Goal: Information Seeking & Learning: Learn about a topic

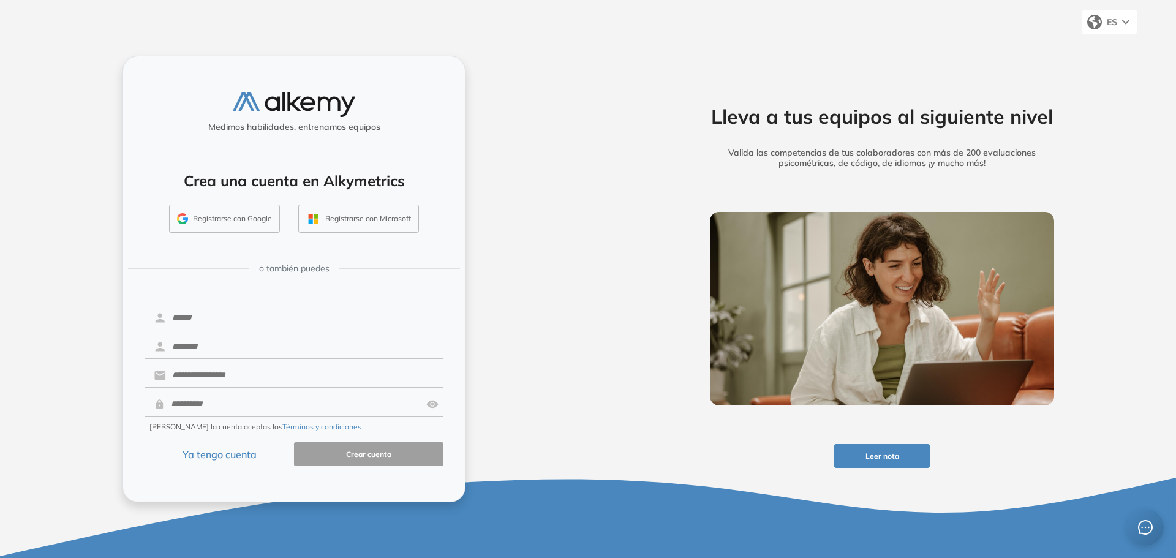
click at [205, 221] on button "Registrarse con Google" at bounding box center [224, 219] width 111 height 28
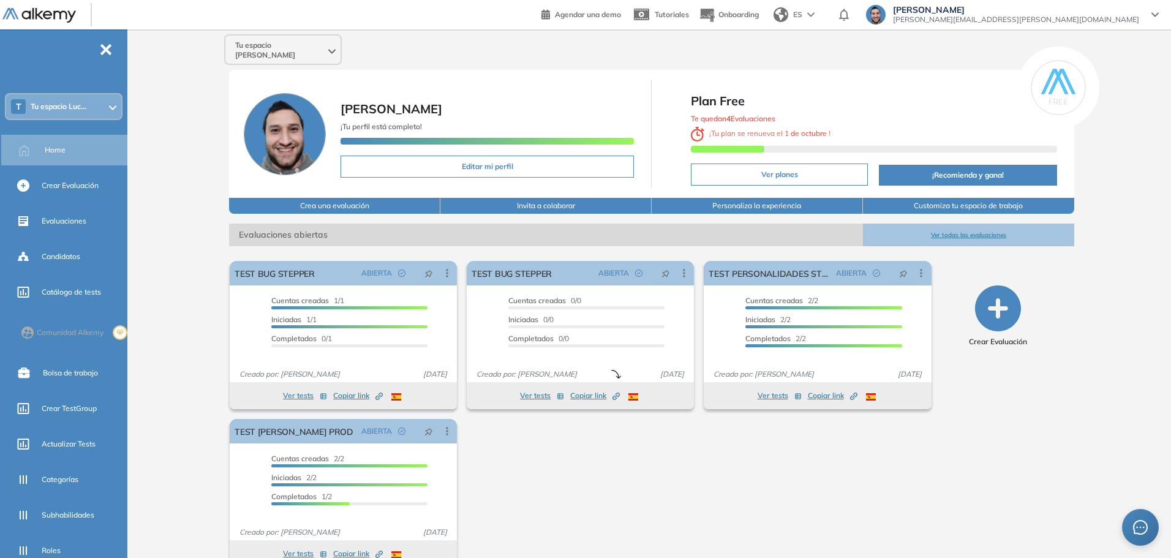
click at [1117, 382] on div "Tu espacio Lucas Lucas Ruiz ¡Tu perfil está completo! Editar mi perfil Plan Fre…" at bounding box center [651, 305] width 1039 height 552
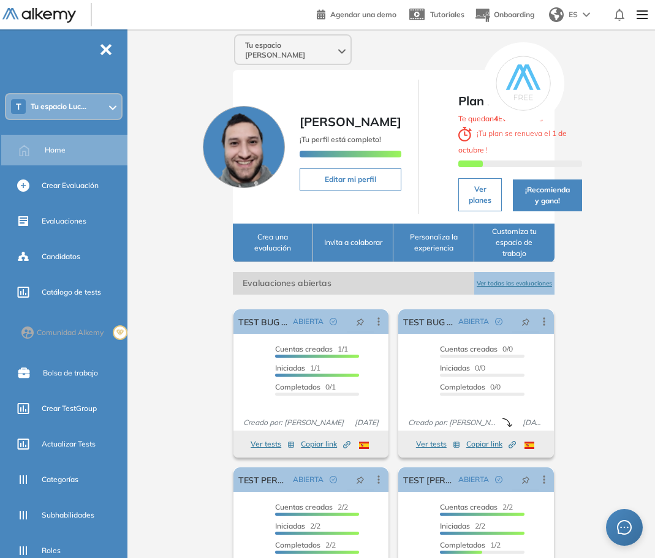
click at [608, 118] on div "Tu espacio Lucas Lucas Ruiz ¡Tu perfil está completo! Editar mi perfil Plan Fre…" at bounding box center [393, 375] width 522 height 692
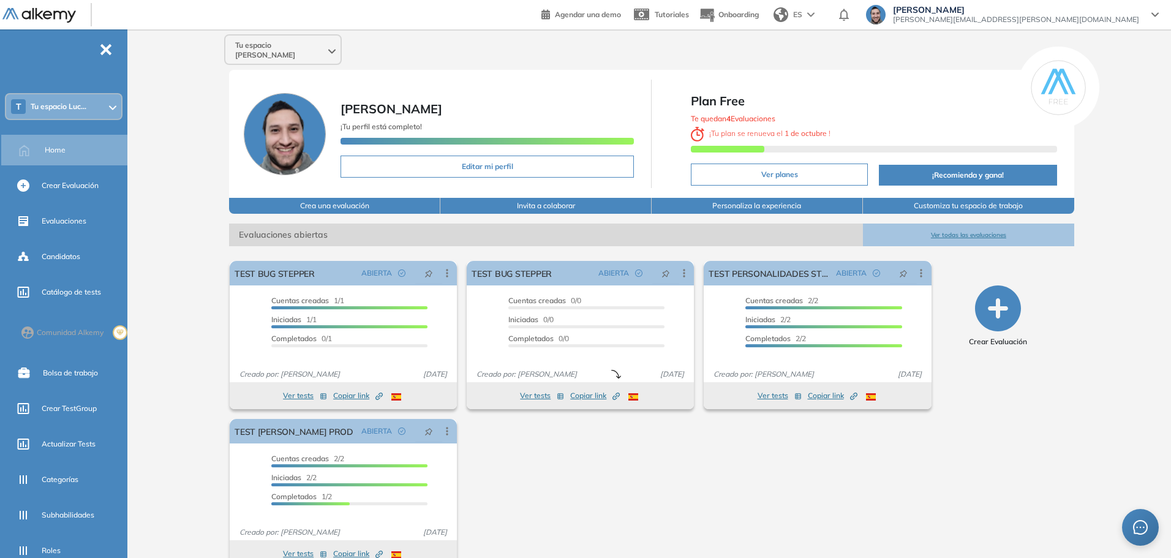
click at [1122, 138] on div "Tu espacio Lucas Lucas Ruiz ¡Tu perfil está completo! Editar mi perfil Plan Fre…" at bounding box center [651, 305] width 1039 height 552
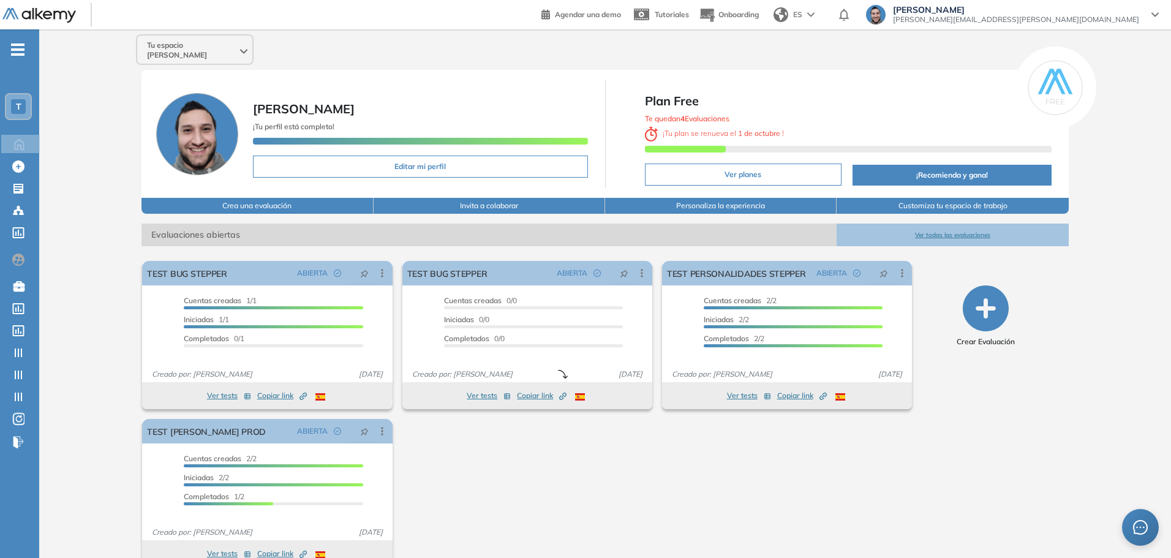
click at [20, 110] on span "T" at bounding box center [19, 107] width 6 height 10
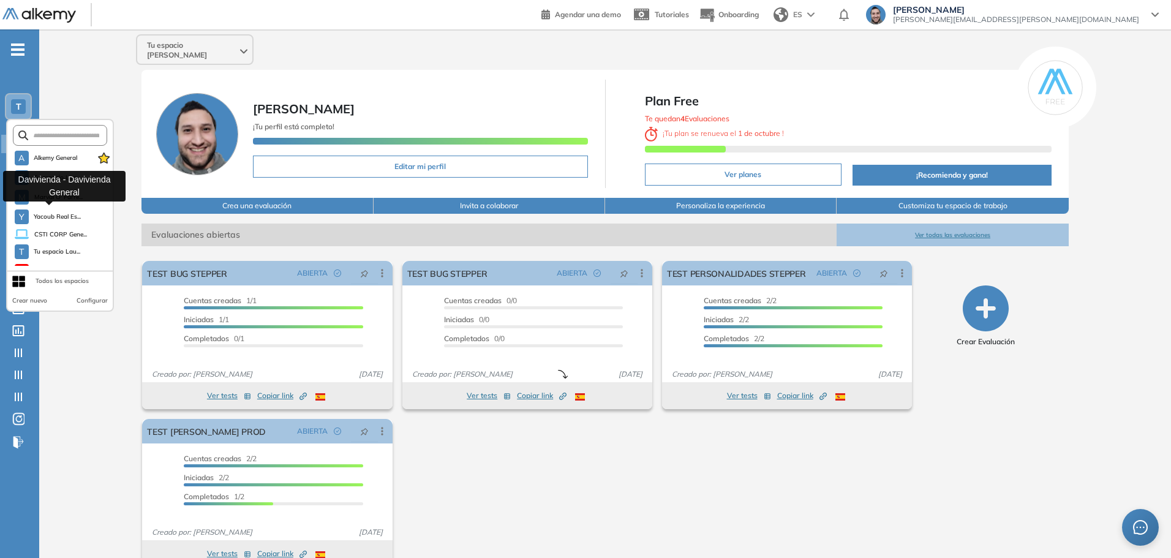
scroll to position [15, 0]
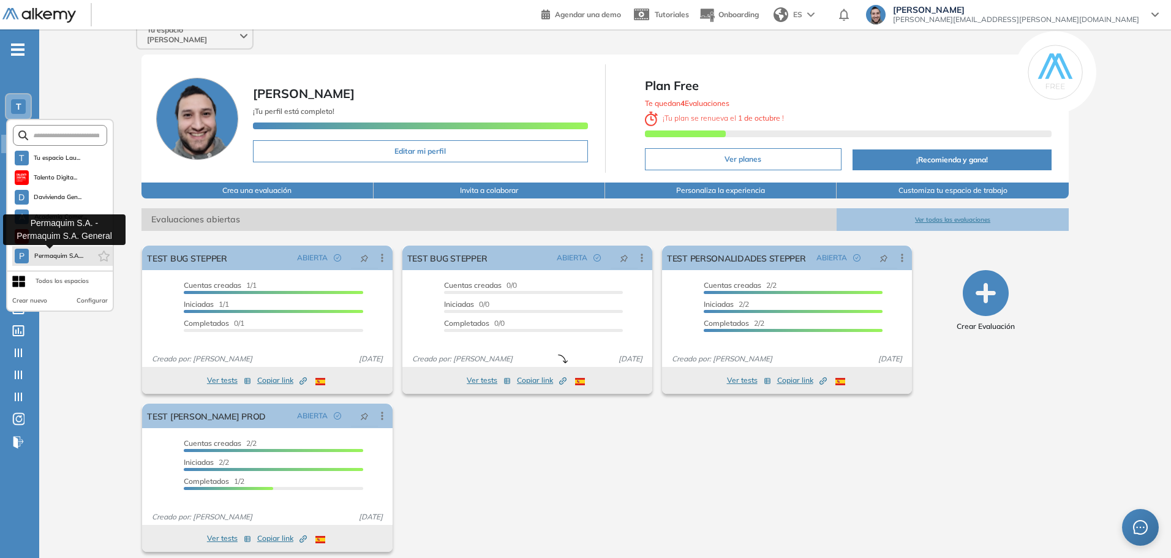
click at [63, 254] on span "Permaquim S.A...." at bounding box center [59, 256] width 50 height 10
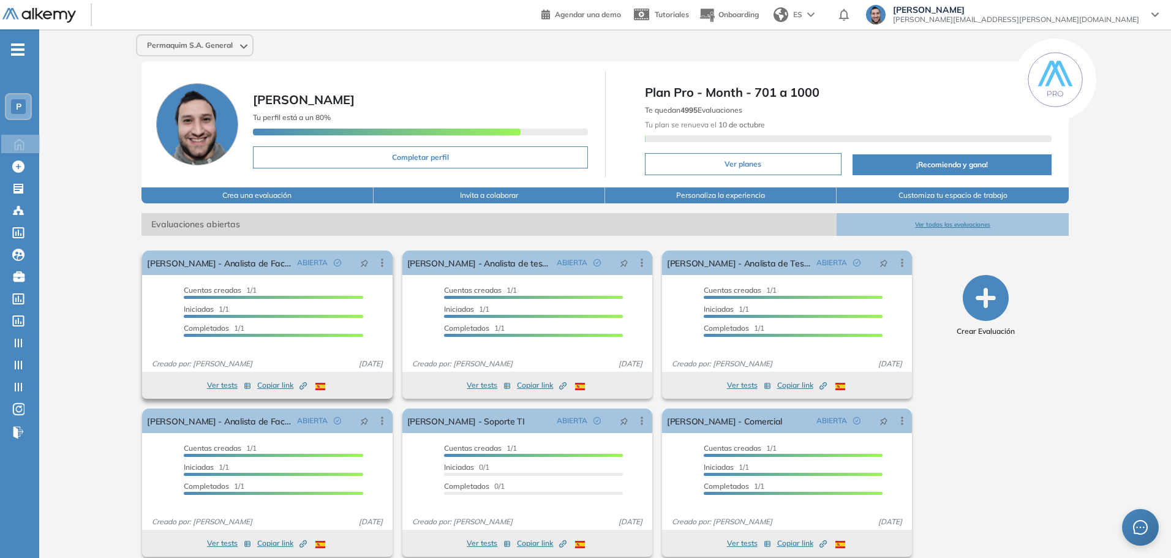
scroll to position [13, 0]
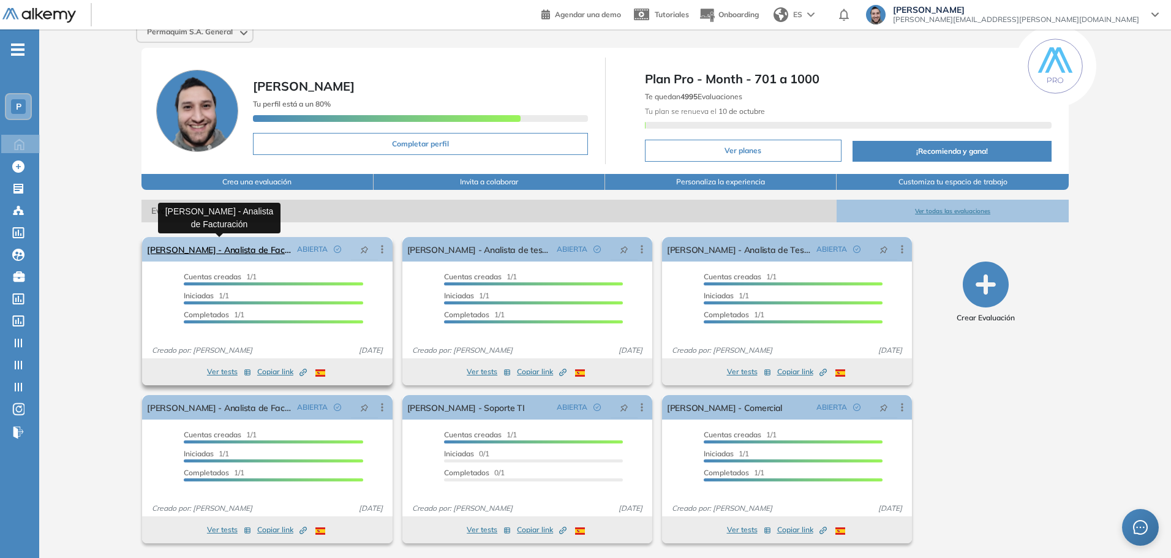
click at [259, 250] on link "[PERSON_NAME] - Analista de Facturación" at bounding box center [219, 249] width 145 height 25
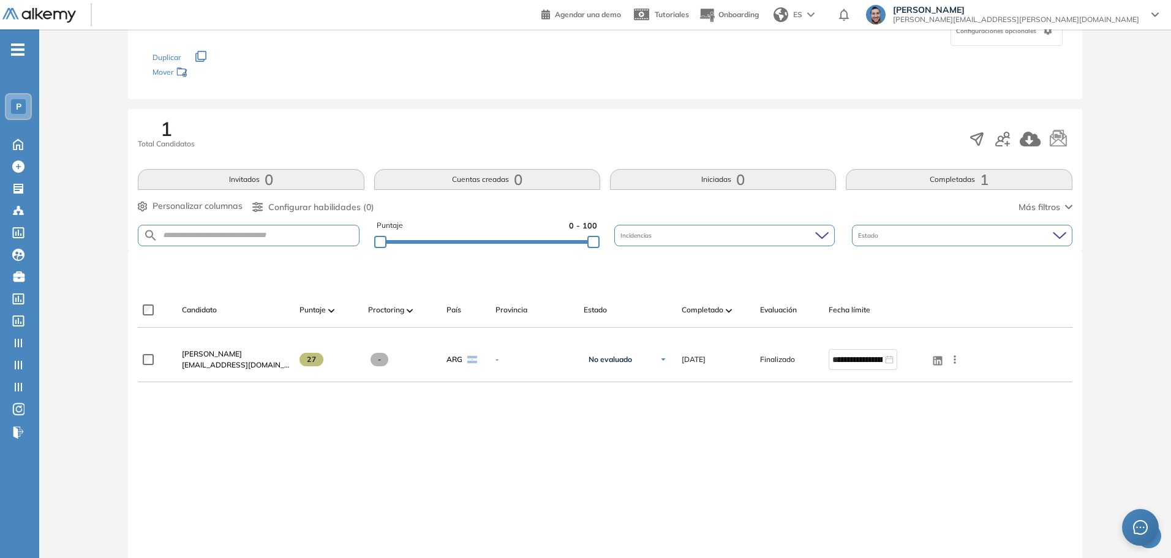
scroll to position [184, 0]
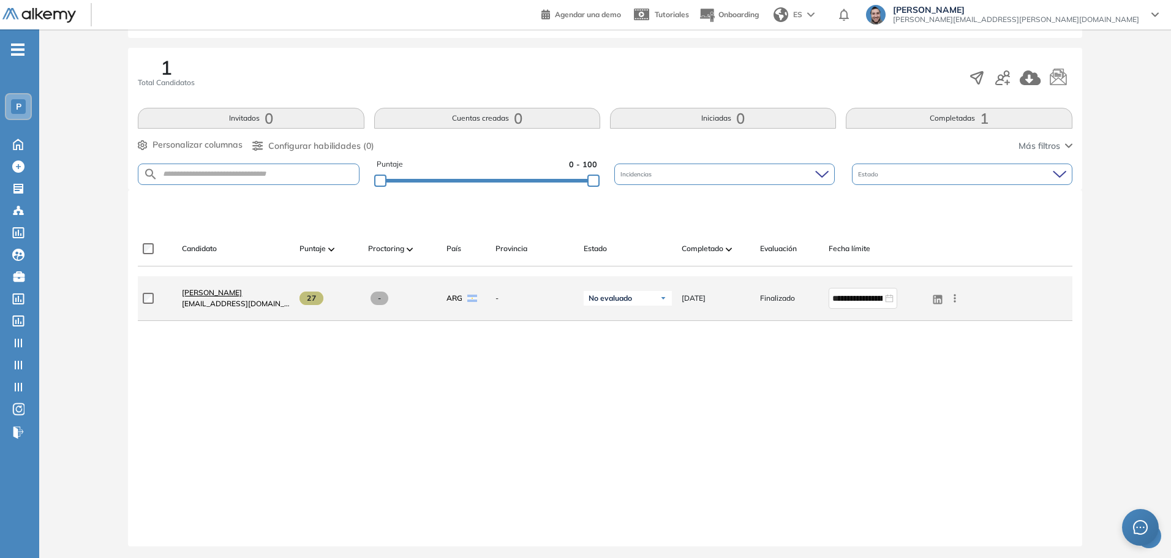
click at [223, 293] on span "Alexis Gandolfo" at bounding box center [212, 292] width 60 height 9
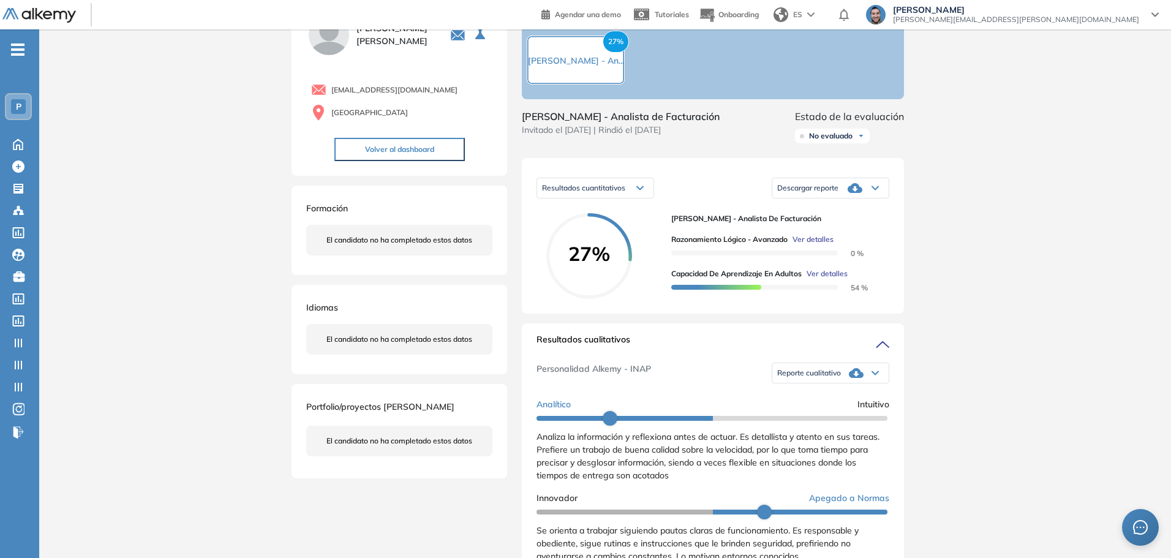
scroll to position [123, 0]
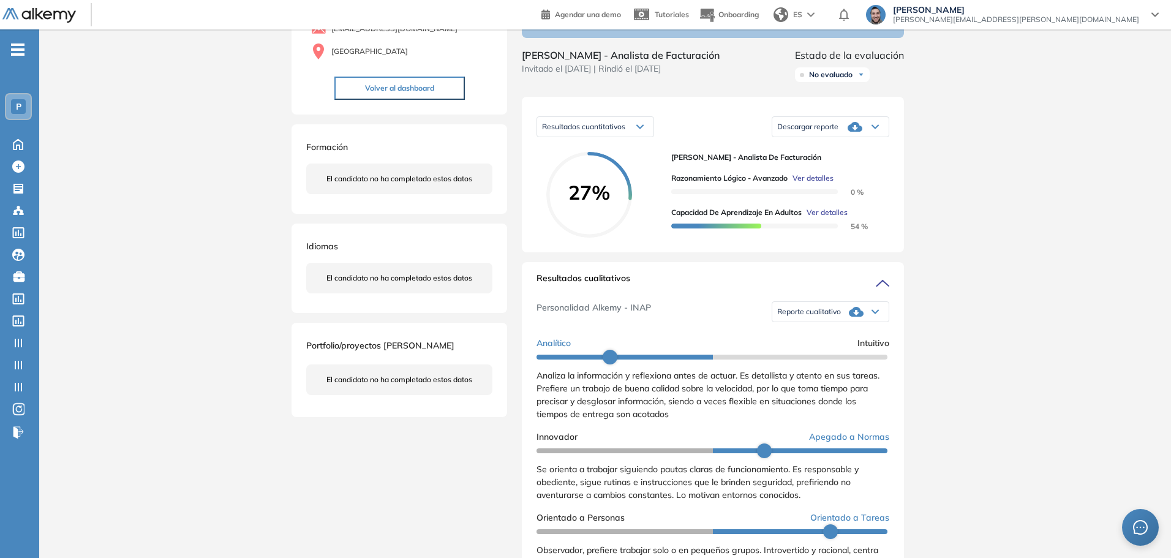
click at [641, 129] on icon at bounding box center [639, 126] width 7 height 5
click at [784, 179] on div "Razonamiento Lógico - Avanzado Ver detalles 0 % Capacidad de Aprendizaje en Adu…" at bounding box center [775, 197] width 208 height 69
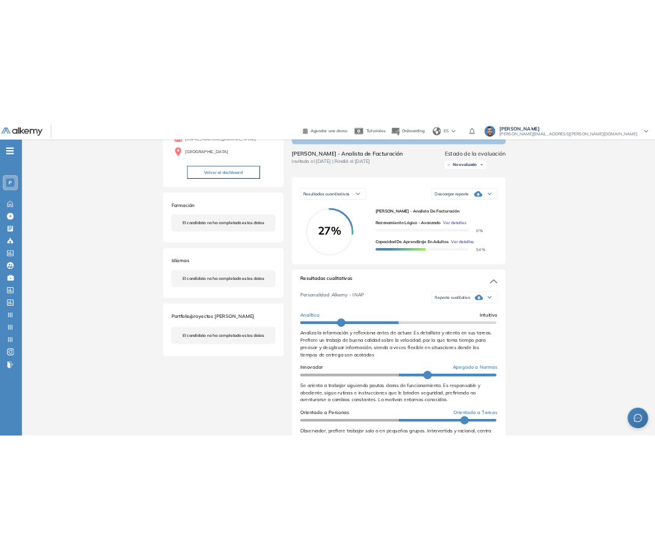
scroll to position [0, 0]
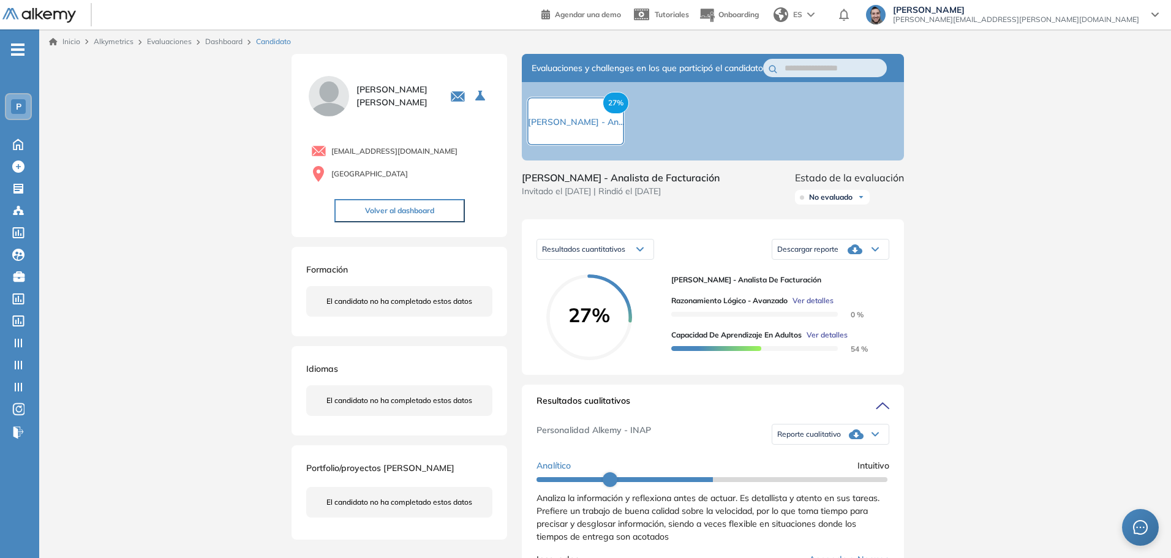
click at [946, 288] on div "Inicio Alkymetrics Evaluaciones Dashboard Candidato Duración : 00:00:00 Cantida…" at bounding box center [605, 565] width 1132 height 1072
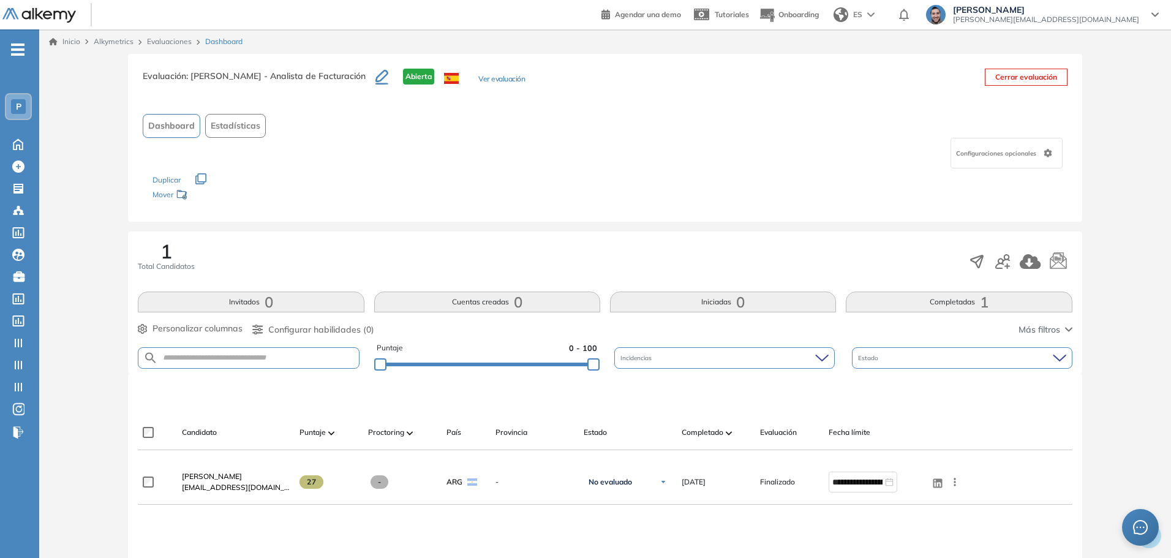
click at [181, 40] on link "Evaluaciones" at bounding box center [169, 41] width 45 height 9
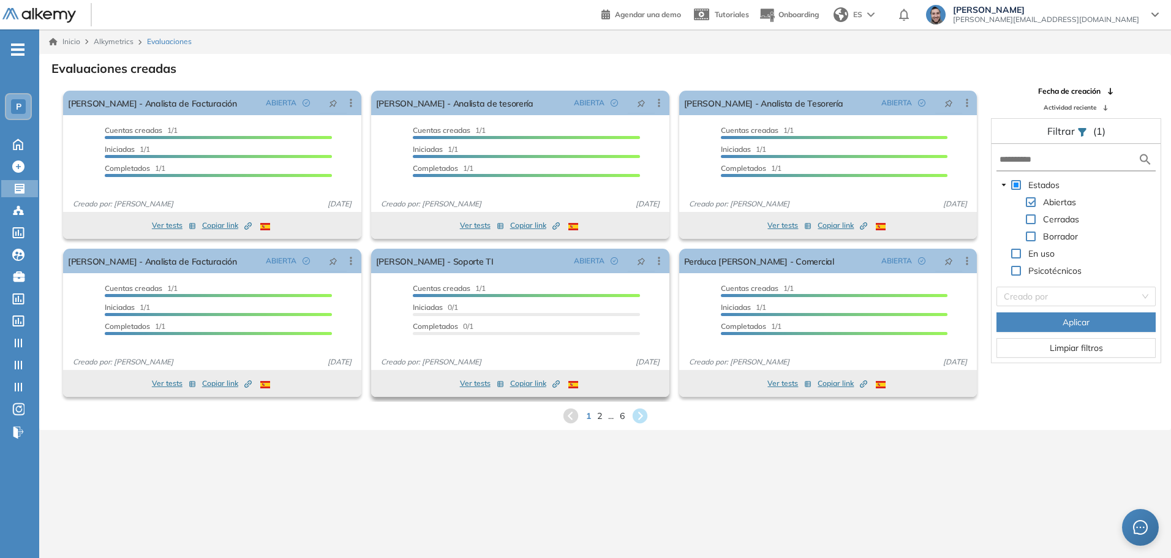
scroll to position [29, 0]
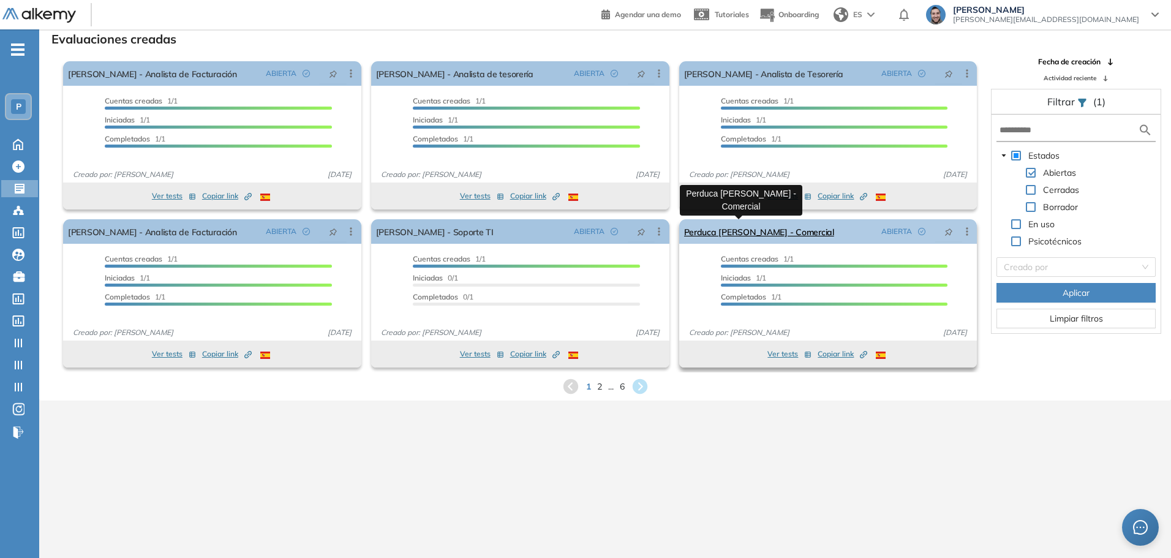
click at [723, 229] on link "Perduca Rodrigo - Comercial" at bounding box center [759, 231] width 150 height 25
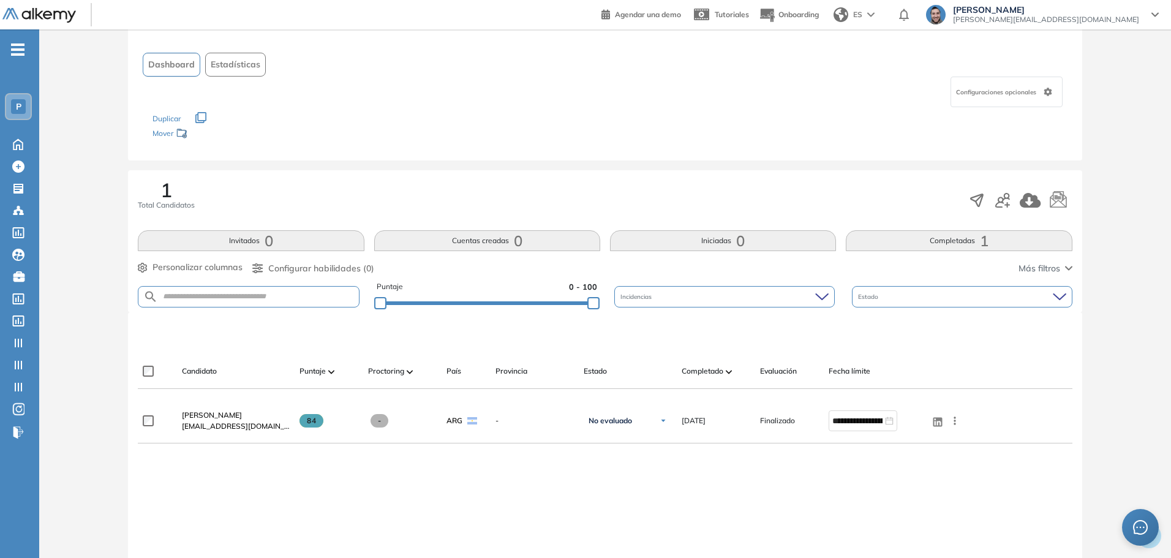
scroll to position [123, 0]
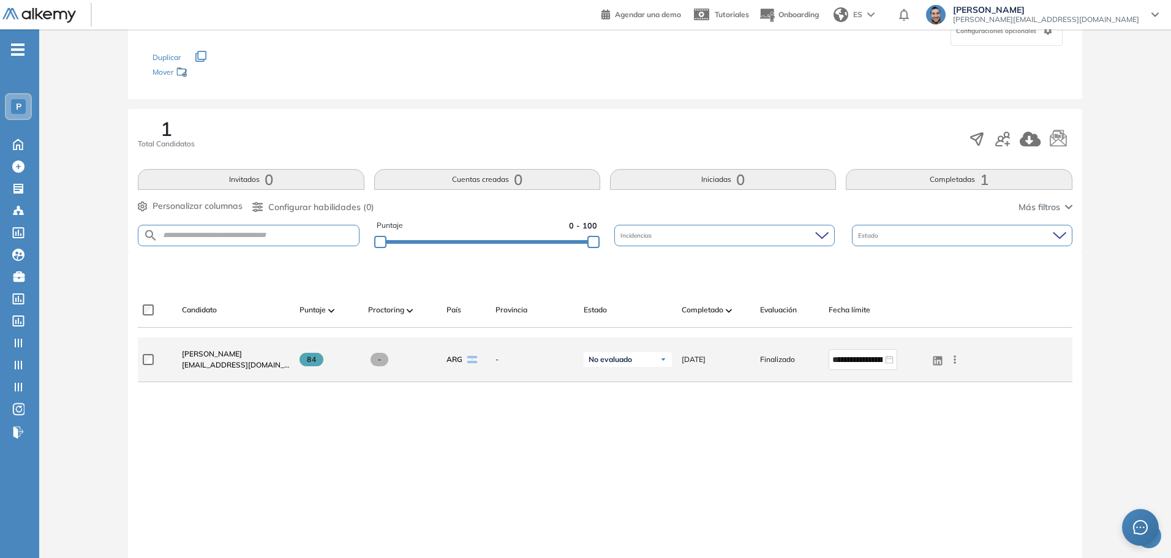
click at [221, 360] on span "rodrigoperduca@gmail.com" at bounding box center [236, 365] width 108 height 11
click at [221, 355] on span "Rodrigo Perduca" at bounding box center [212, 353] width 60 height 9
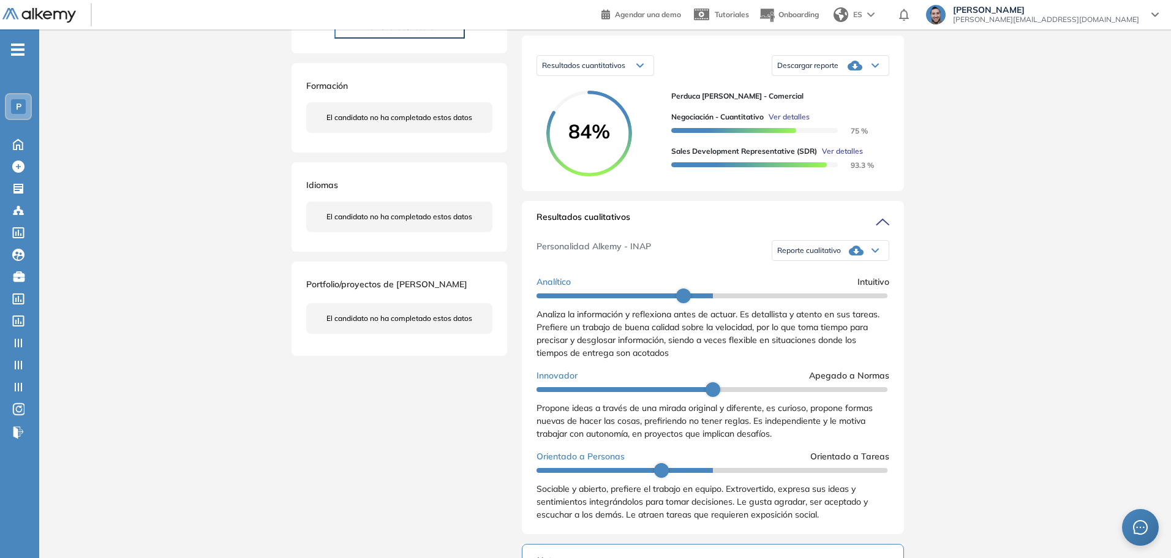
scroll to position [123, 0]
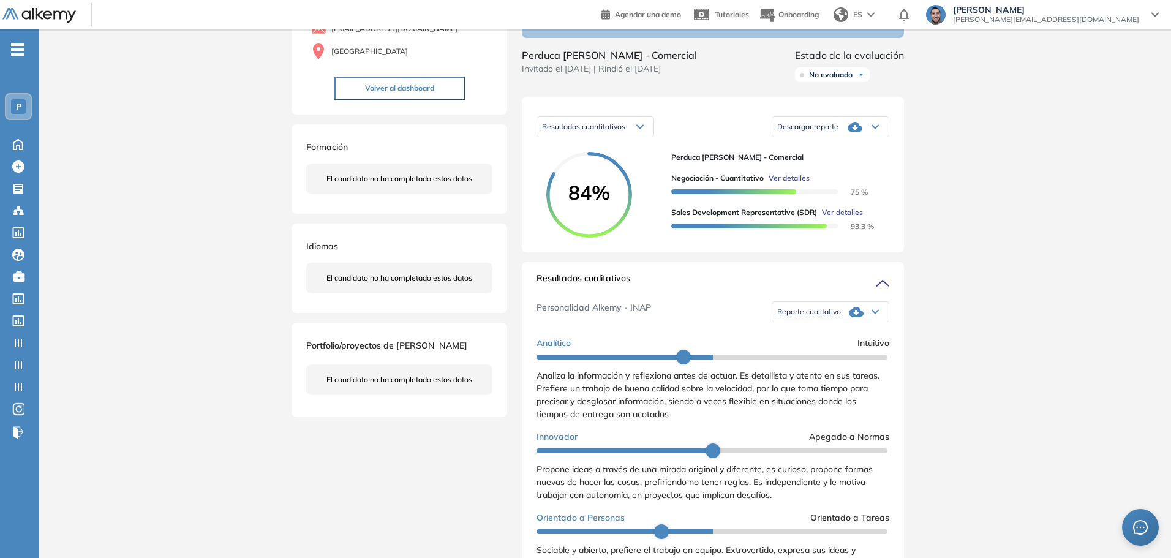
click at [826, 317] on span "Reporte cualitativo" at bounding box center [809, 312] width 64 height 10
click at [819, 368] on li "Reporte sin Afinidad AI" at bounding box center [814, 362] width 72 height 12
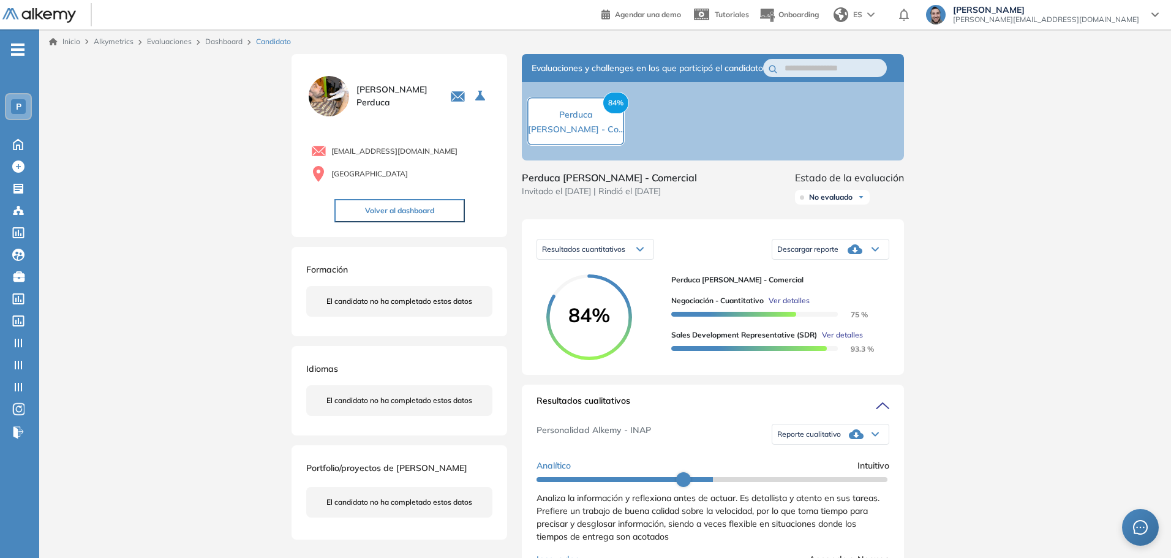
click at [821, 439] on span "Reporte cualitativo" at bounding box center [809, 434] width 64 height 10
click at [811, 469] on li "Reporte con Afinidad AI" at bounding box center [815, 462] width 75 height 12
click at [212, 43] on link "Dashboard" at bounding box center [223, 41] width 37 height 9
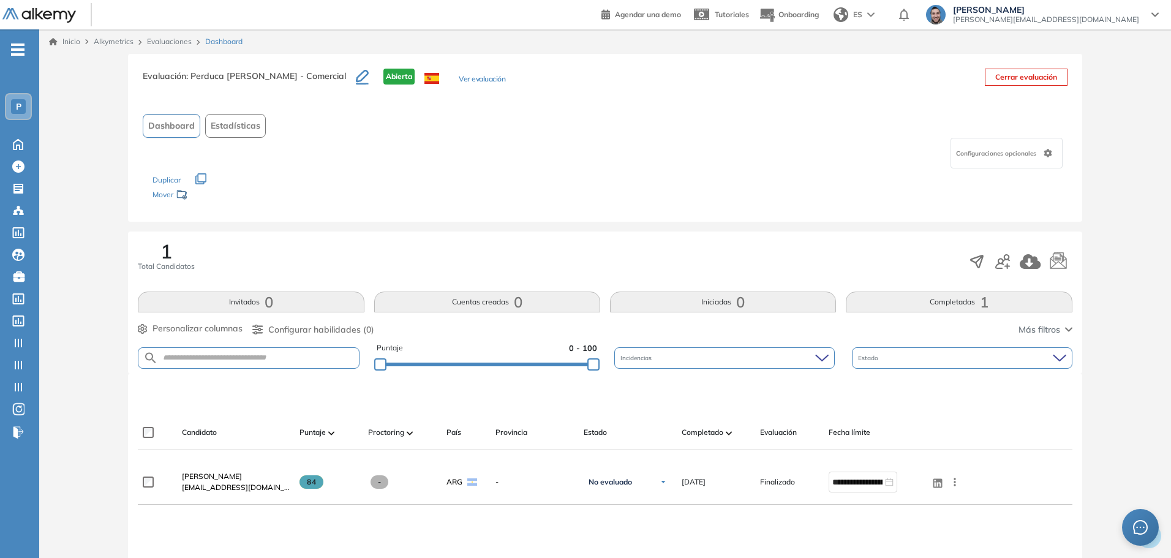
click at [179, 42] on link "Evaluaciones" at bounding box center [169, 41] width 45 height 9
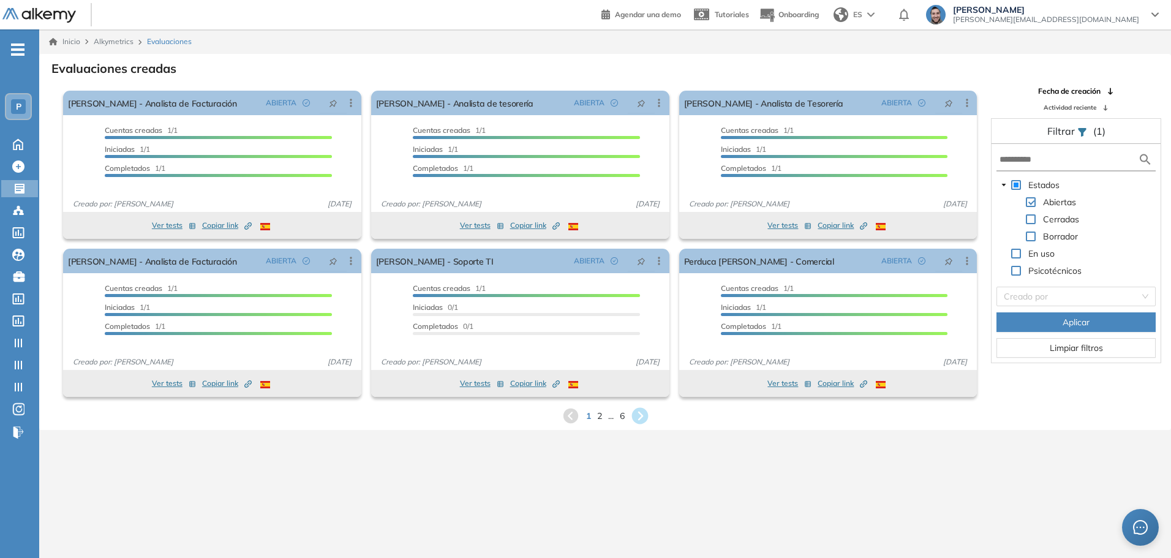
click at [641, 417] on icon at bounding box center [640, 416] width 20 height 20
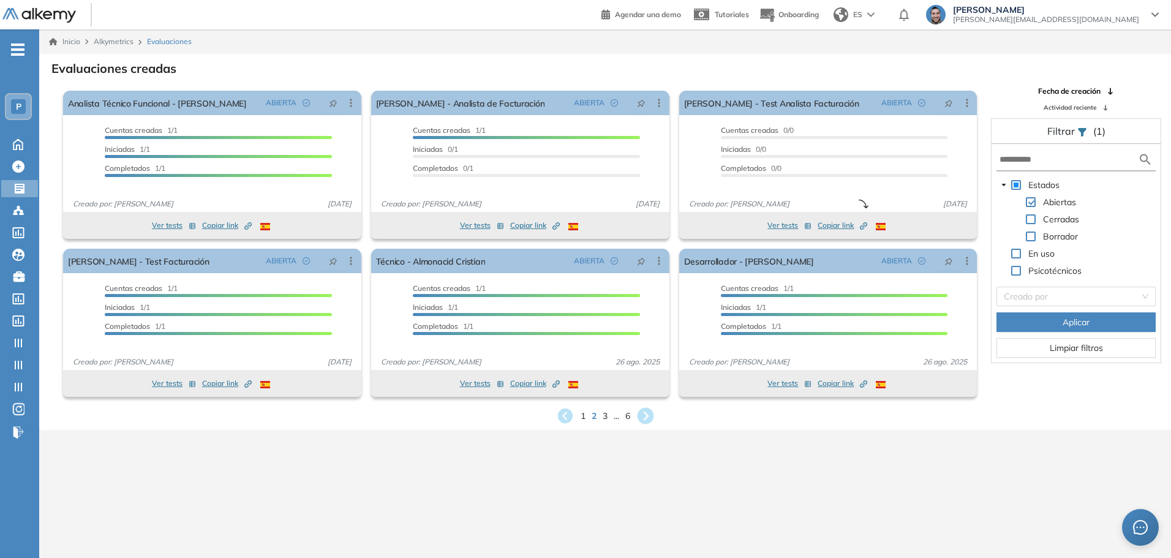
click at [646, 416] on icon at bounding box center [645, 416] width 17 height 17
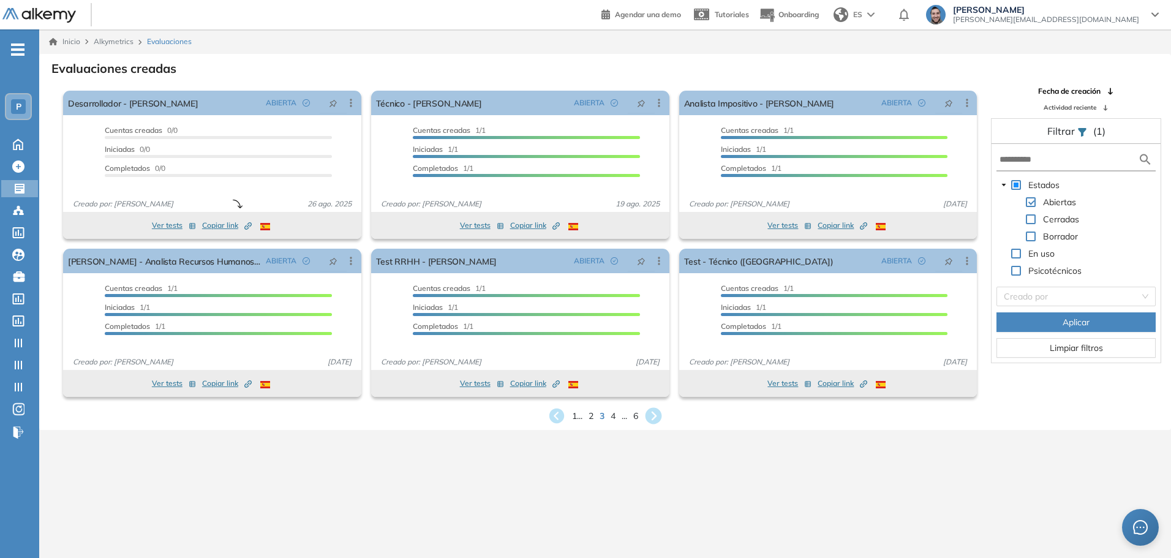
click at [654, 419] on icon at bounding box center [654, 416] width 20 height 20
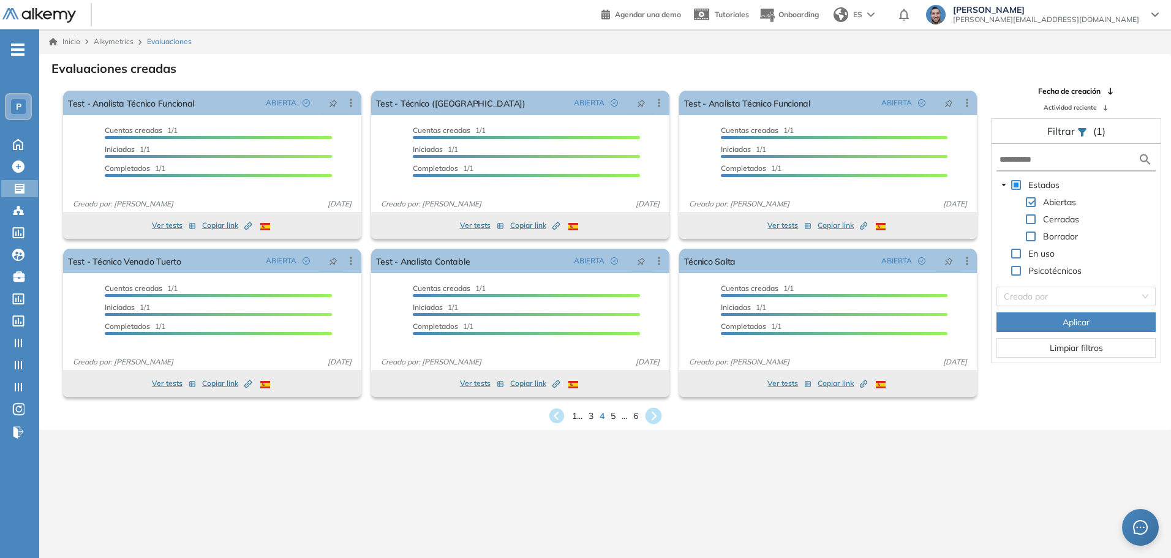
click at [655, 420] on icon at bounding box center [654, 416] width 17 height 17
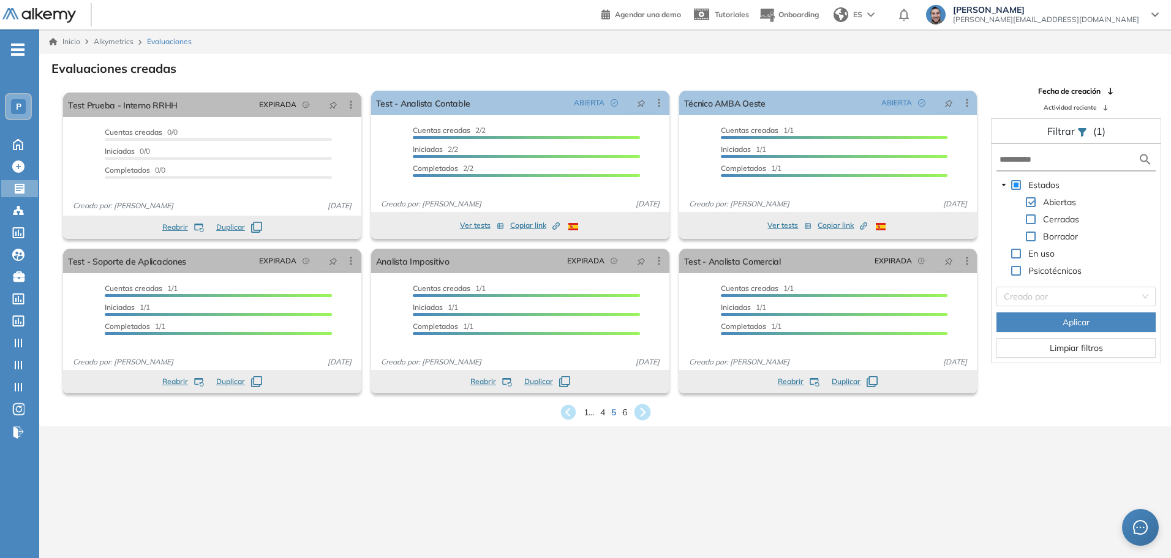
click at [645, 414] on icon at bounding box center [642, 412] width 17 height 17
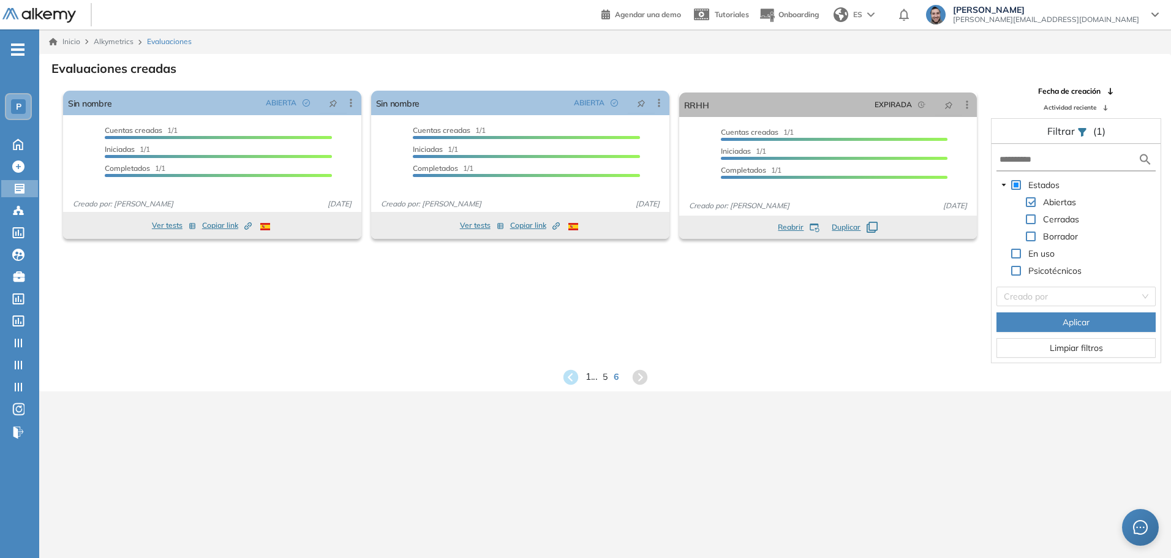
click at [588, 379] on span "1 ..." at bounding box center [592, 377] width 12 height 14
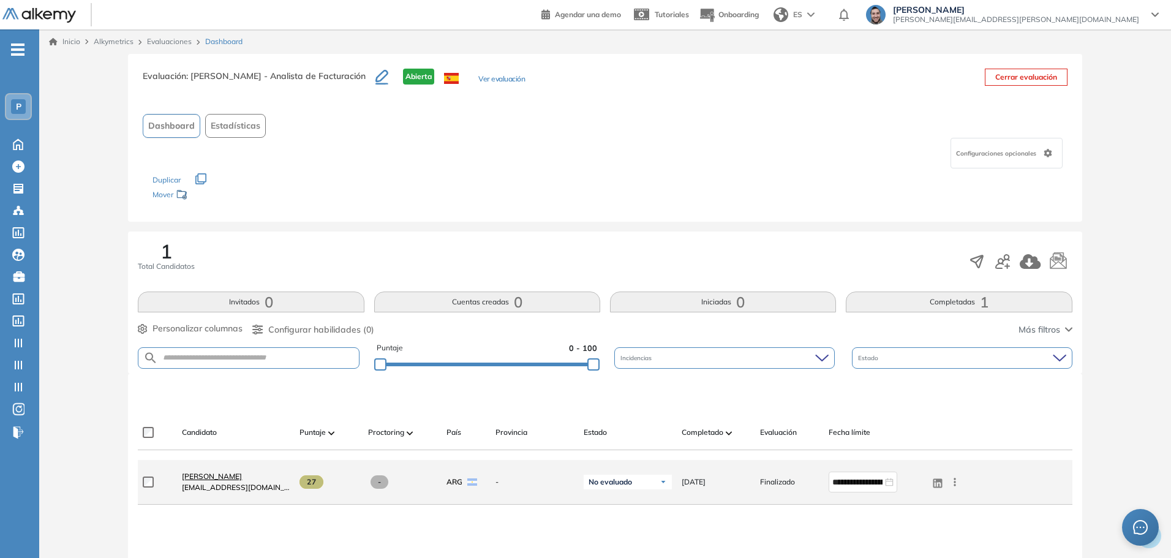
click at [222, 476] on span "Alexis Gandolfo" at bounding box center [212, 476] width 60 height 9
click at [222, 476] on span "[PERSON_NAME]" at bounding box center [212, 476] width 60 height 9
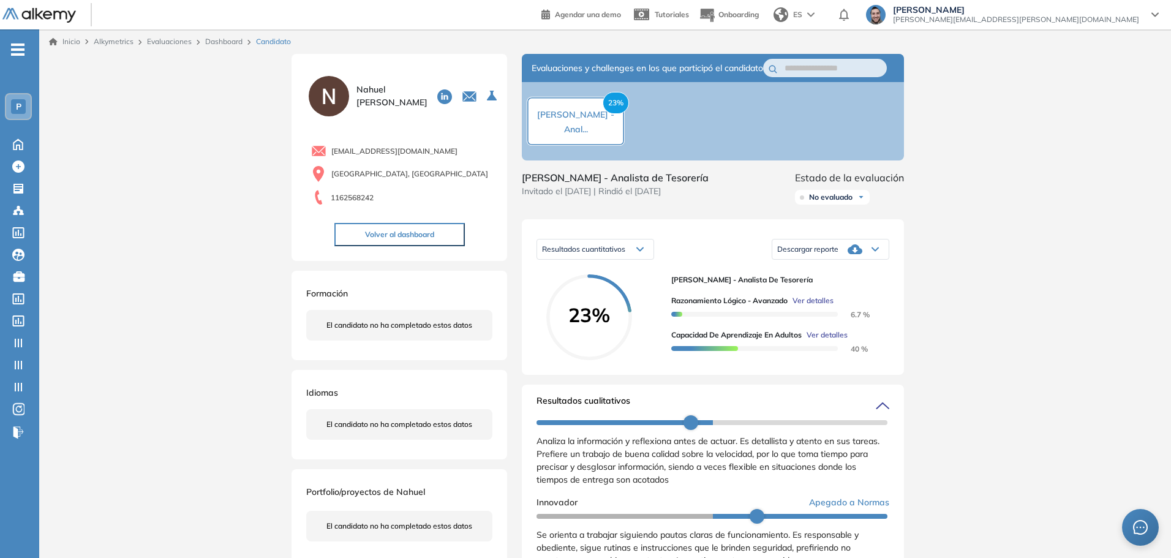
click at [813, 306] on span "Ver detalles" at bounding box center [813, 300] width 41 height 11
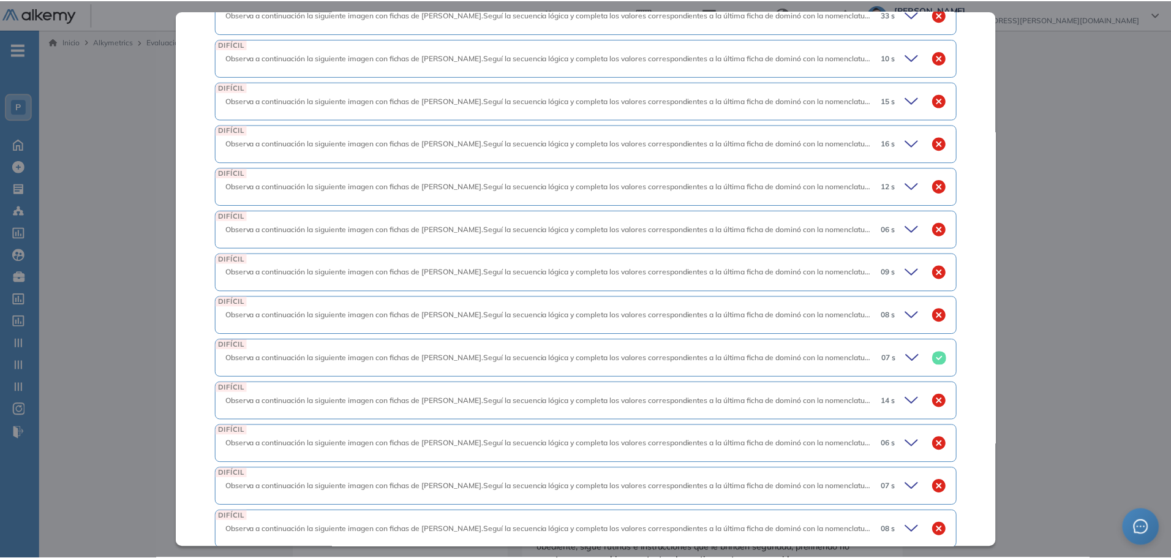
scroll to position [1327, 0]
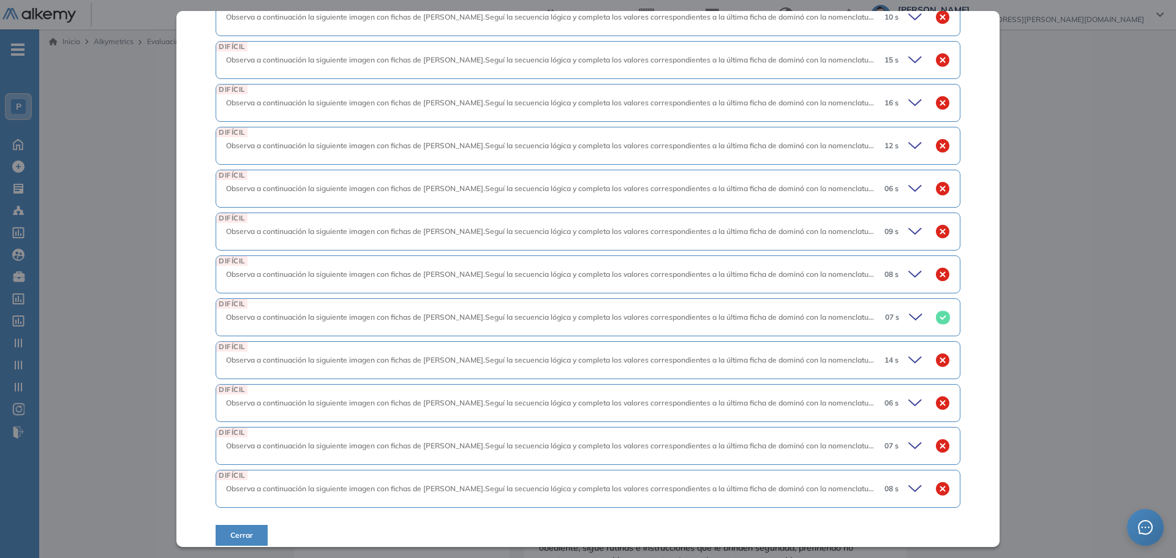
click at [1061, 227] on div "Inicio Alkymetrics Evaluaciones Dashboard Candidato Razonamiento Lógico - Avanz…" at bounding box center [607, 565] width 1137 height 1072
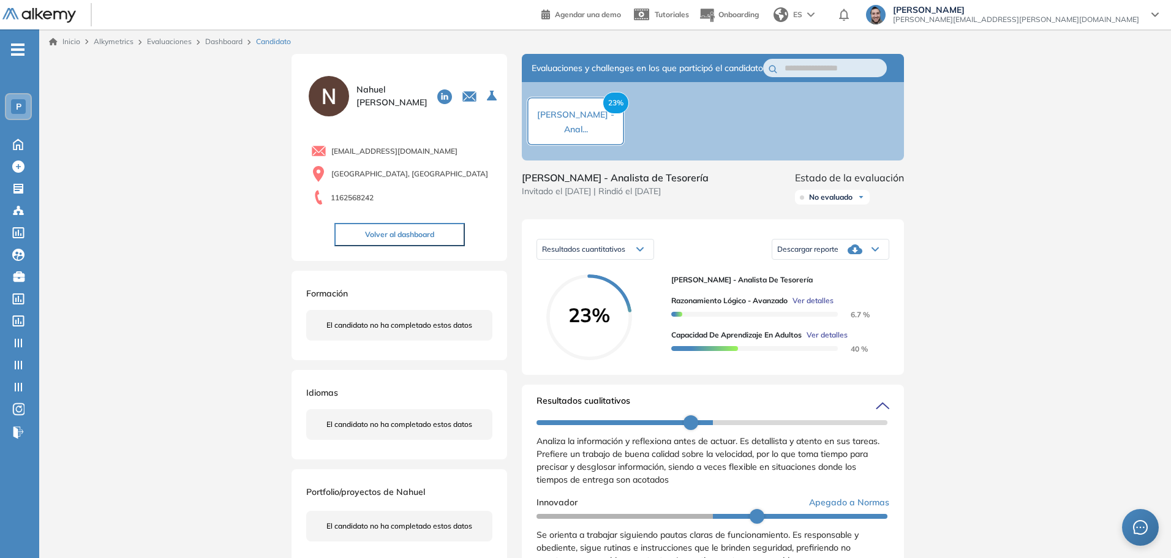
scroll to position [873, 0]
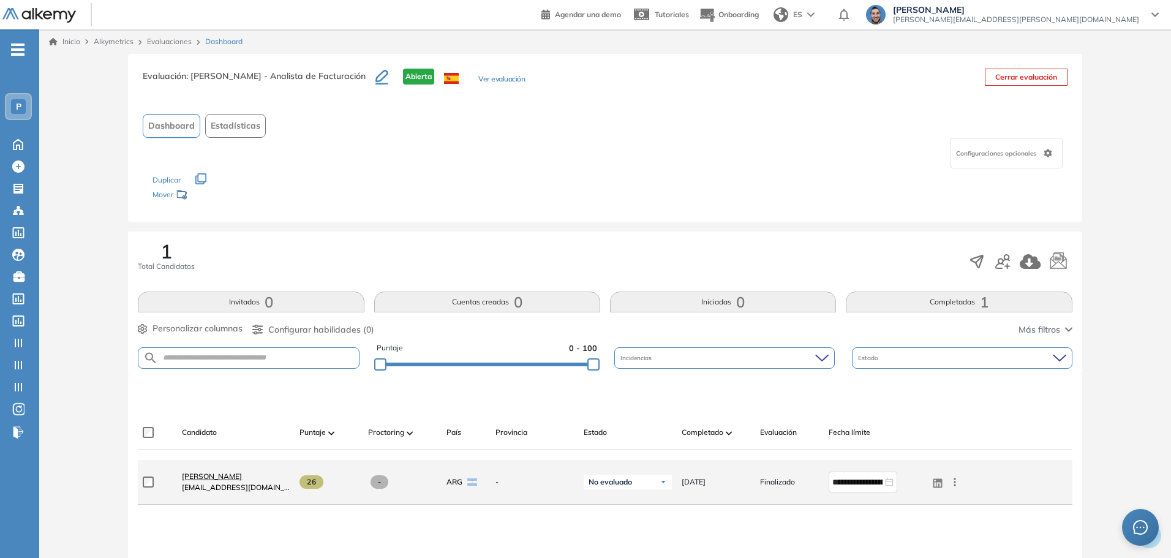
click at [222, 476] on span "[PERSON_NAME]" at bounding box center [212, 476] width 60 height 9
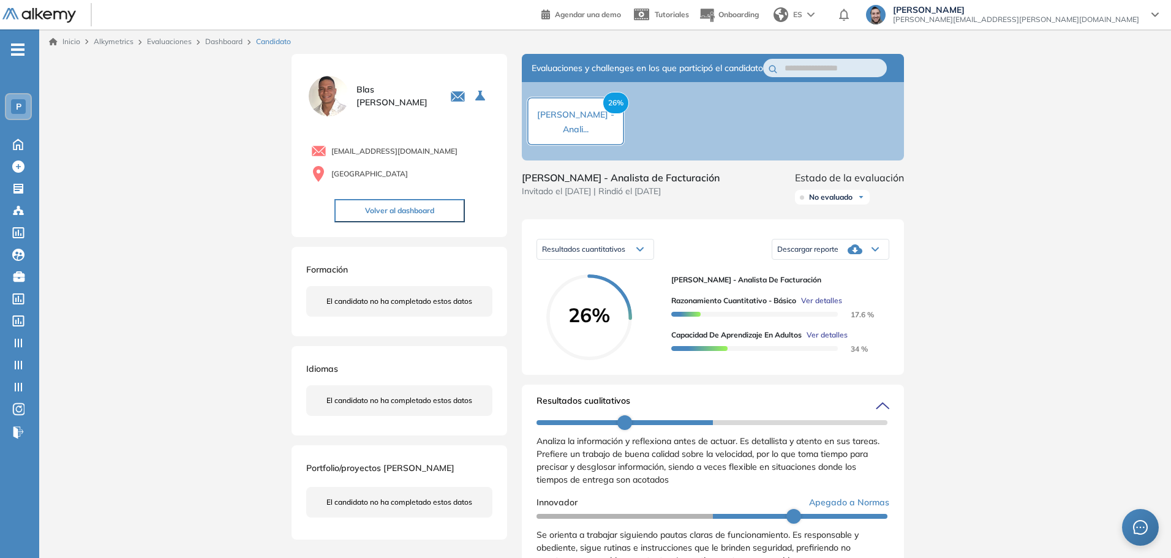
click at [829, 341] on span "Ver detalles" at bounding box center [827, 335] width 41 height 11
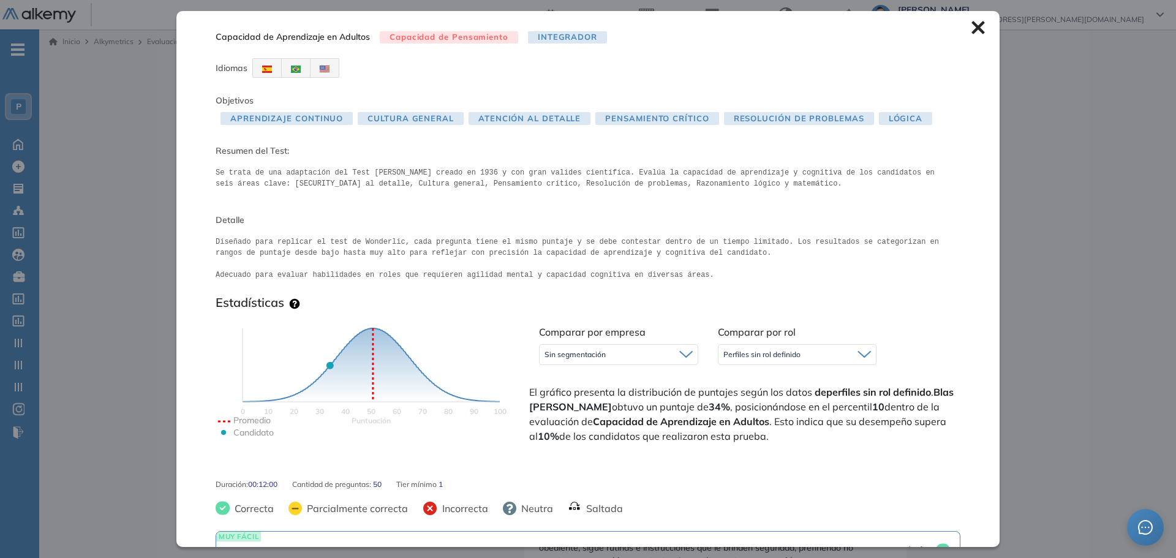
click at [975, 28] on icon at bounding box center [977, 27] width 13 height 13
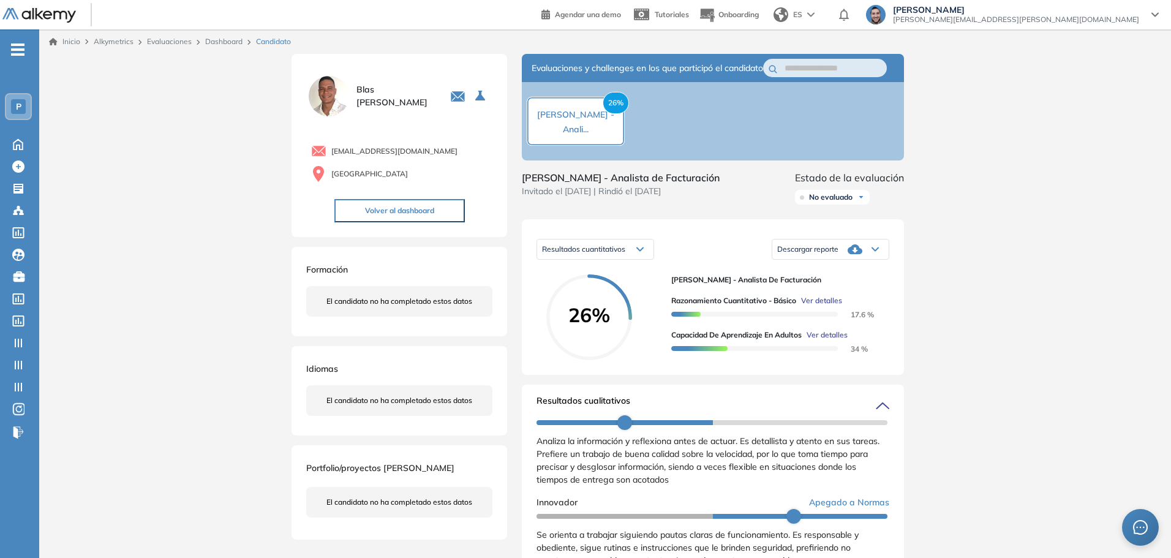
click at [834, 341] on span "Ver detalles" at bounding box center [827, 335] width 41 height 11
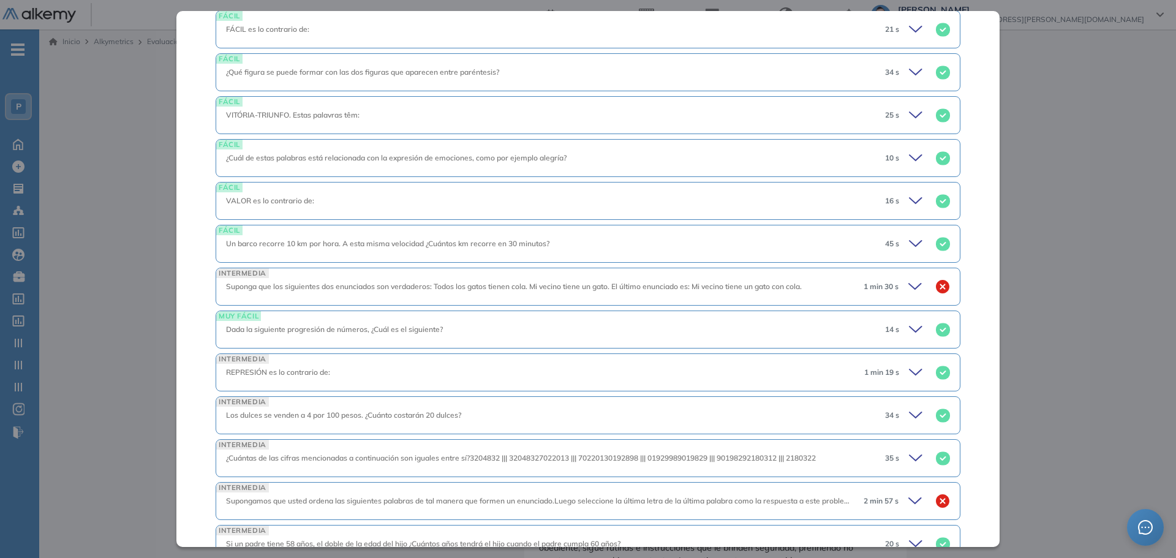
scroll to position [858, 0]
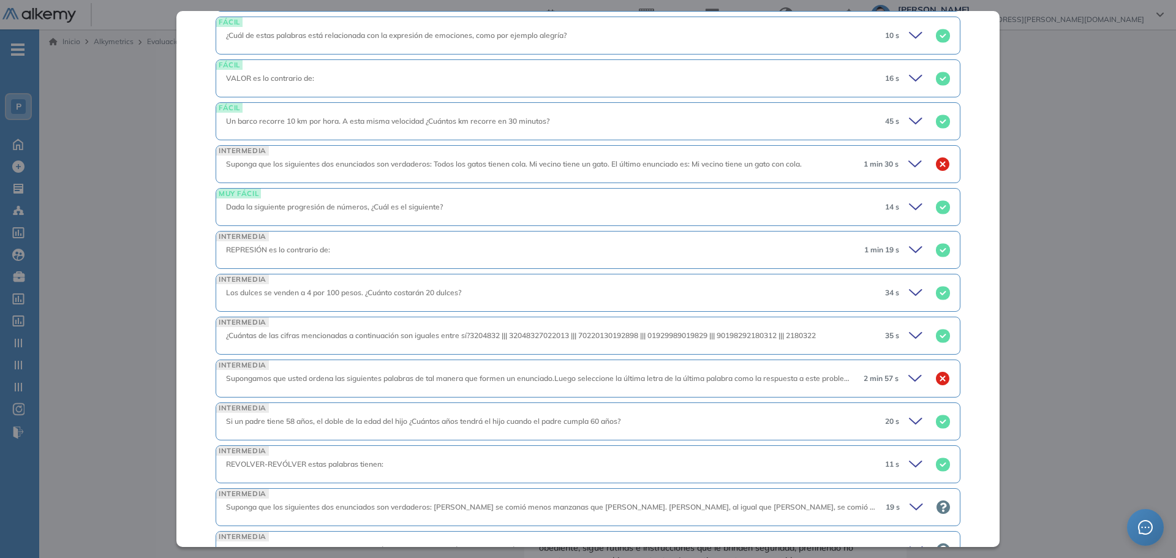
click at [899, 380] on div "2 min 57 s" at bounding box center [902, 378] width 96 height 17
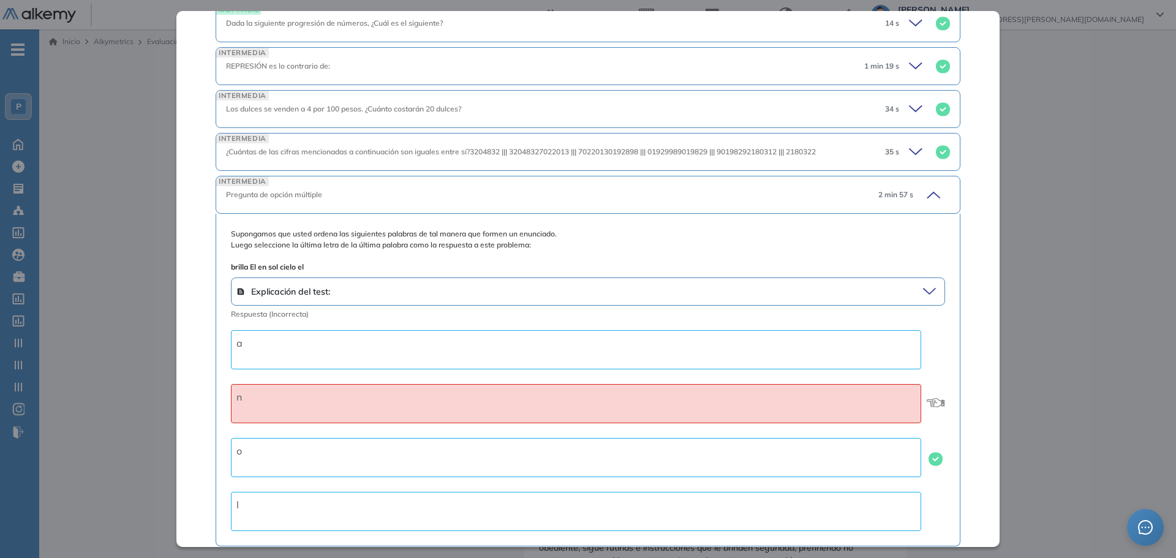
scroll to position [1164, 0]
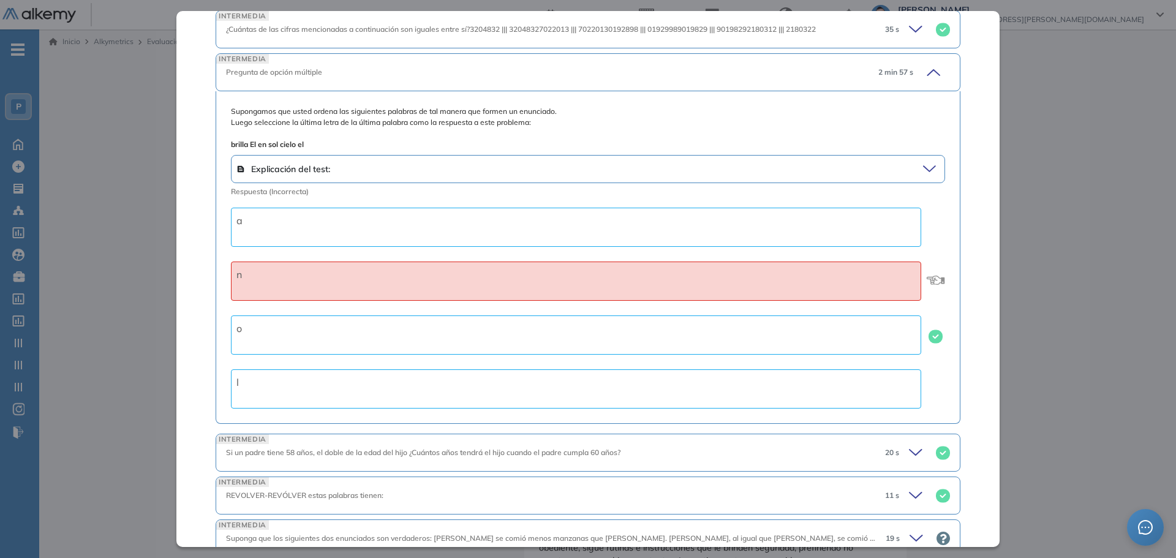
click at [445, 165] on span "Explicación del test:" at bounding box center [406, 168] width 340 height 17
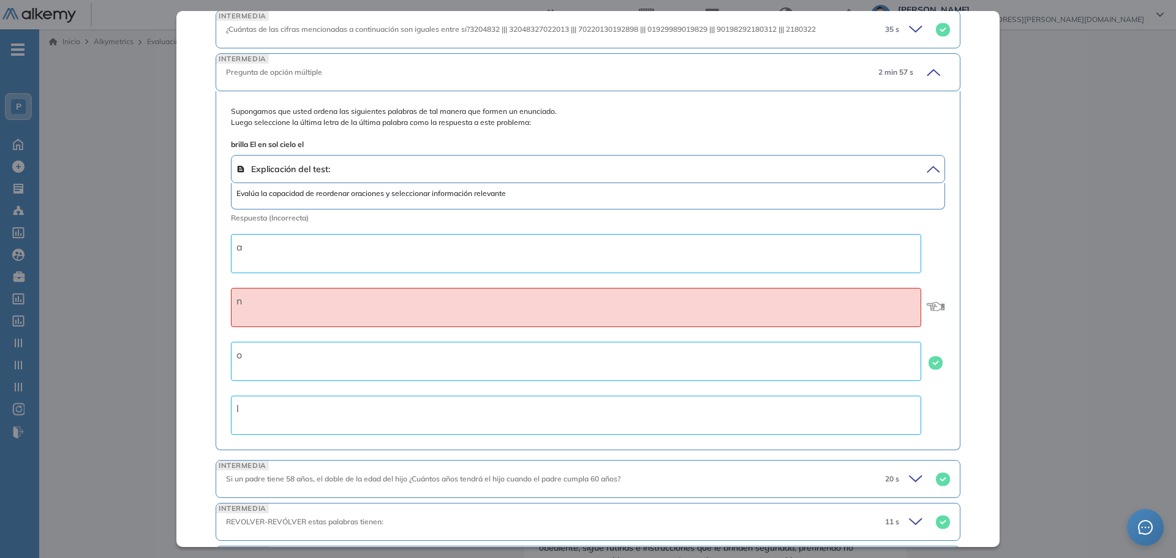
click at [463, 172] on span "Explicación del test:" at bounding box center [406, 168] width 340 height 17
